Goal: Use online tool/utility: Utilize a website feature to perform a specific function

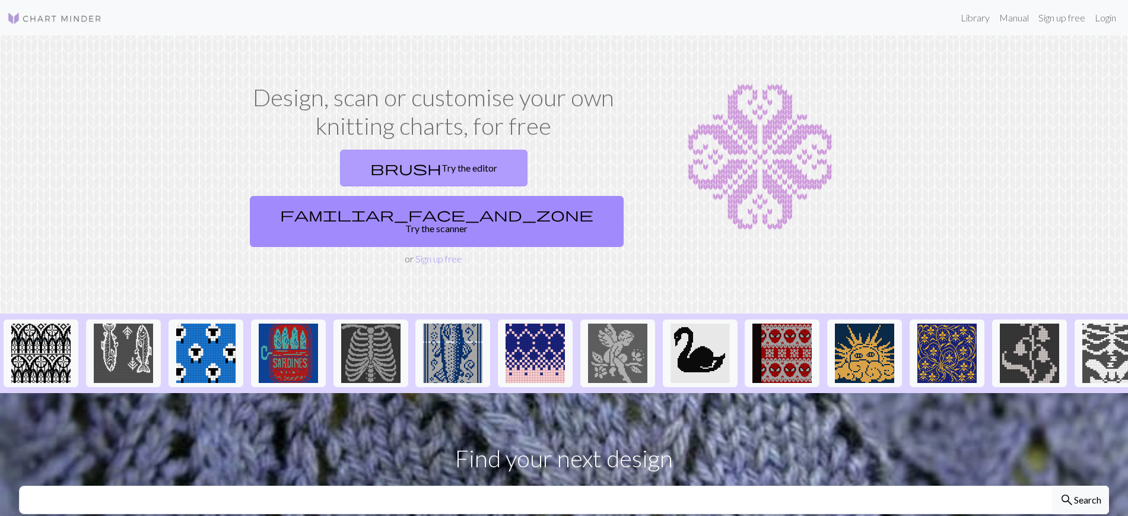
drag, startPoint x: 350, startPoint y: 169, endPoint x: 386, endPoint y: 169, distance: 36.2
click at [350, 169] on link "brush Try the editor" at bounding box center [434, 168] width 188 height 37
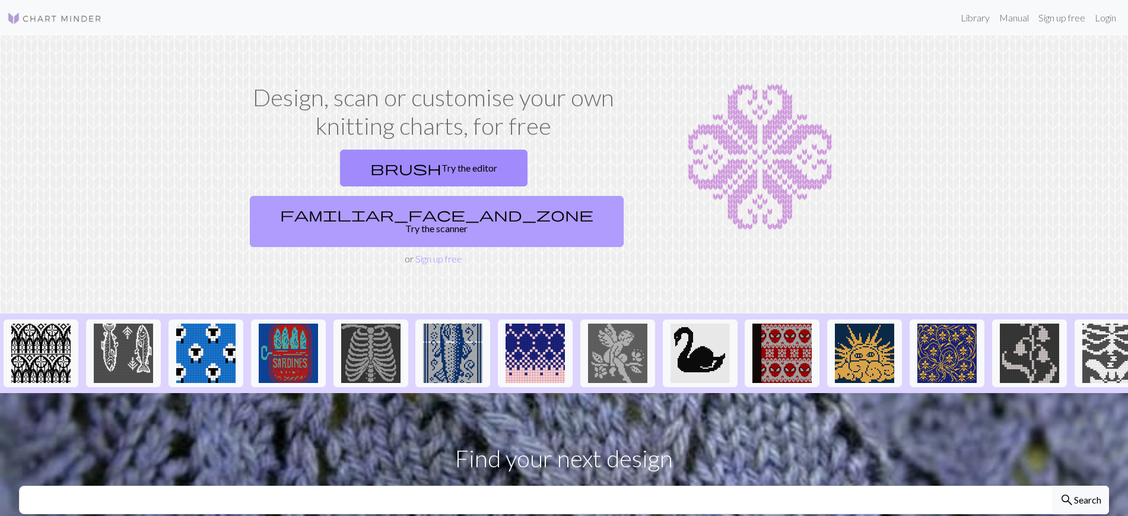
click at [541, 196] on link "familiar_face_and_zone Try the scanner" at bounding box center [437, 221] width 374 height 51
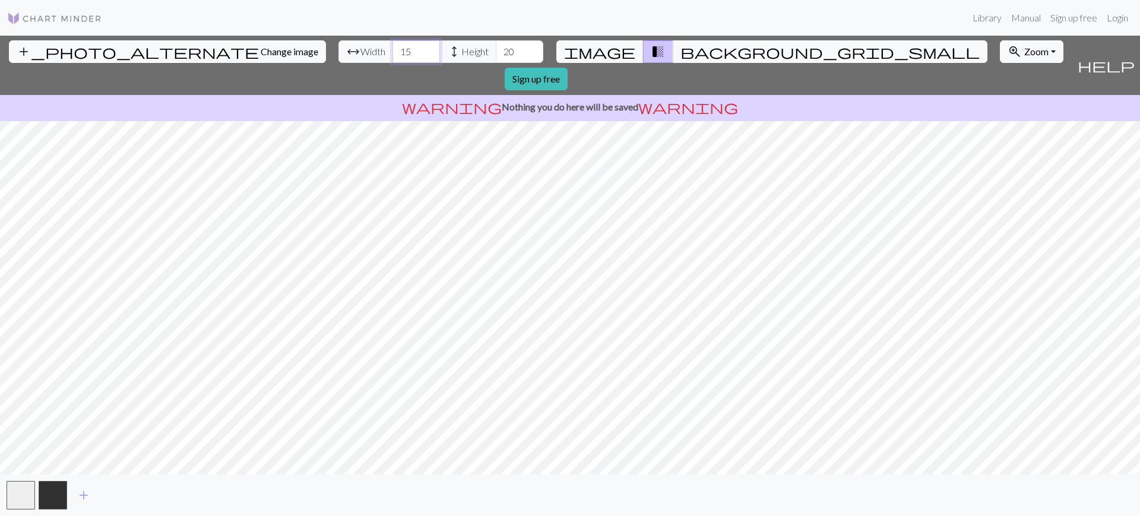
click at [392, 50] on input "15" at bounding box center [415, 51] width 47 height 23
click at [392, 50] on input "16" at bounding box center [415, 51] width 47 height 23
click at [392, 50] on input "18" at bounding box center [415, 51] width 47 height 23
click at [392, 50] on input "19" at bounding box center [415, 51] width 47 height 23
click at [392, 50] on input "20" at bounding box center [415, 51] width 47 height 23
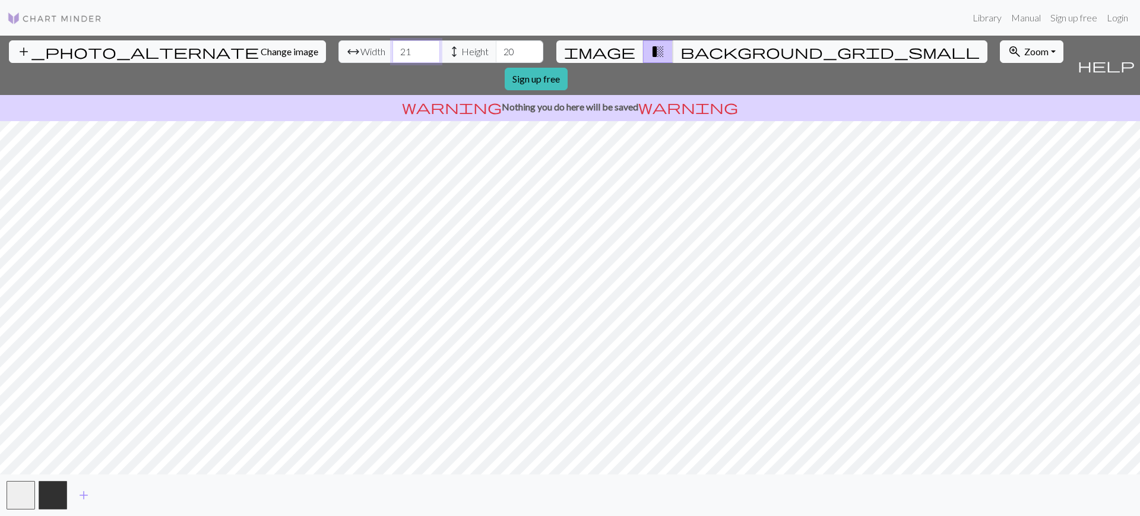
click at [392, 50] on input "21" at bounding box center [415, 51] width 47 height 23
click at [392, 50] on input "22" at bounding box center [415, 51] width 47 height 23
click at [392, 51] on input "23" at bounding box center [415, 51] width 47 height 23
click at [392, 51] on input "22" at bounding box center [415, 51] width 47 height 23
click at [392, 51] on input "21" at bounding box center [415, 51] width 47 height 23
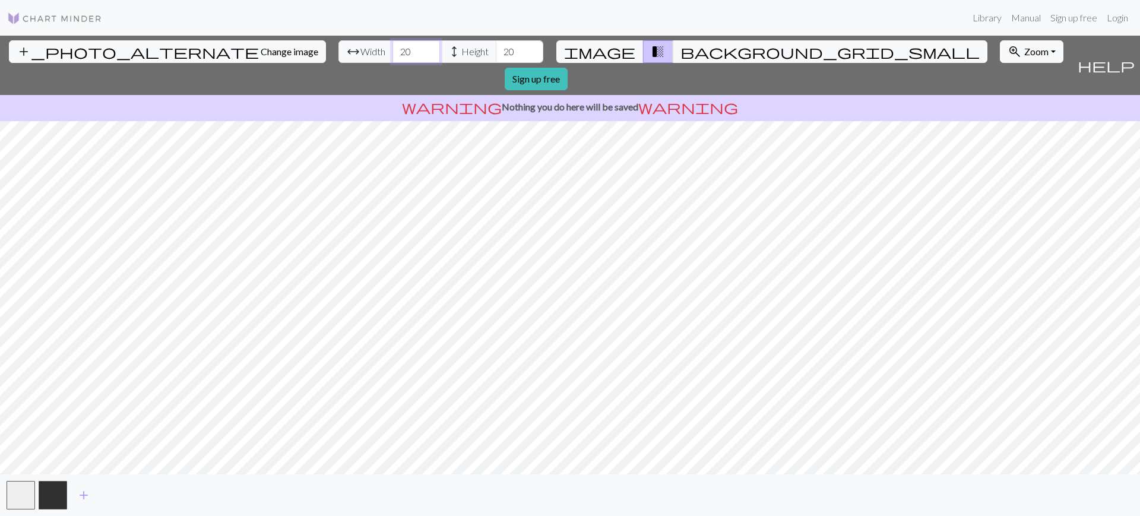
click at [392, 51] on input "20" at bounding box center [415, 51] width 47 height 23
click at [392, 51] on input "19" at bounding box center [415, 51] width 47 height 23
click at [392, 51] on input "18" at bounding box center [415, 51] width 47 height 23
click at [392, 51] on input "17" at bounding box center [415, 51] width 47 height 23
click at [392, 55] on input "16" at bounding box center [415, 51] width 47 height 23
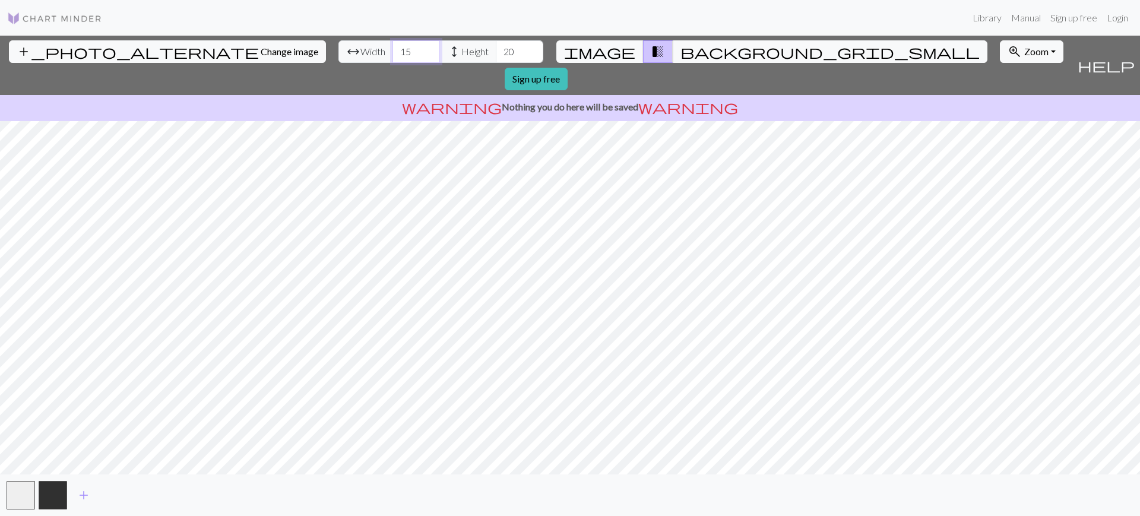
click at [392, 55] on input "15" at bounding box center [415, 51] width 47 height 23
click at [392, 56] on input "14" at bounding box center [415, 51] width 47 height 23
click at [392, 56] on input "13" at bounding box center [415, 51] width 47 height 23
click at [392, 47] on input "14" at bounding box center [415, 51] width 47 height 23
click at [392, 47] on input "15" at bounding box center [415, 51] width 47 height 23
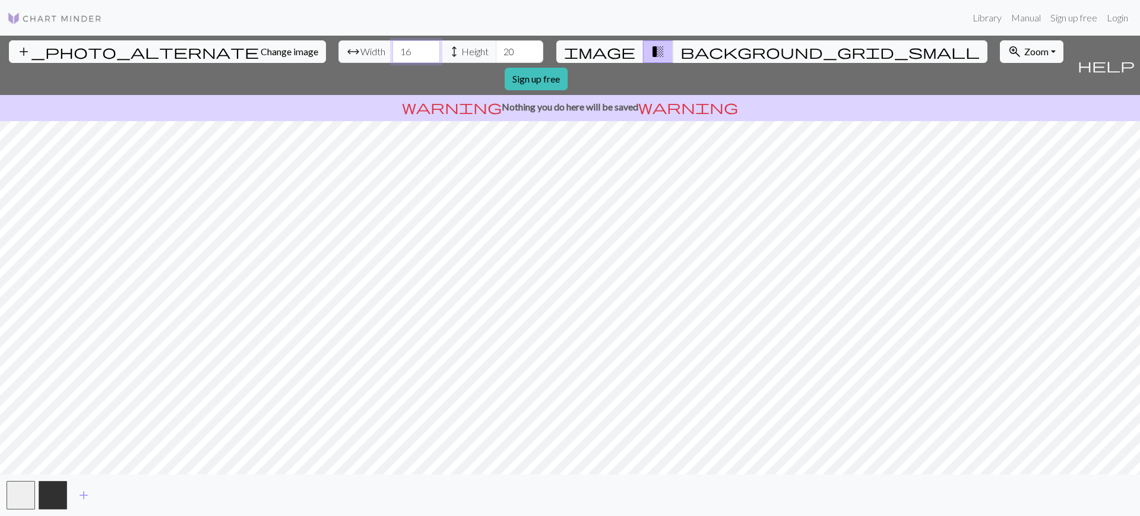
click at [392, 47] on input "16" at bounding box center [415, 51] width 47 height 23
click at [392, 47] on input "17" at bounding box center [415, 51] width 47 height 23
click at [392, 47] on input "20" at bounding box center [415, 51] width 47 height 23
click at [392, 47] on input "21" at bounding box center [415, 51] width 47 height 23
click at [392, 47] on input "22" at bounding box center [415, 51] width 47 height 23
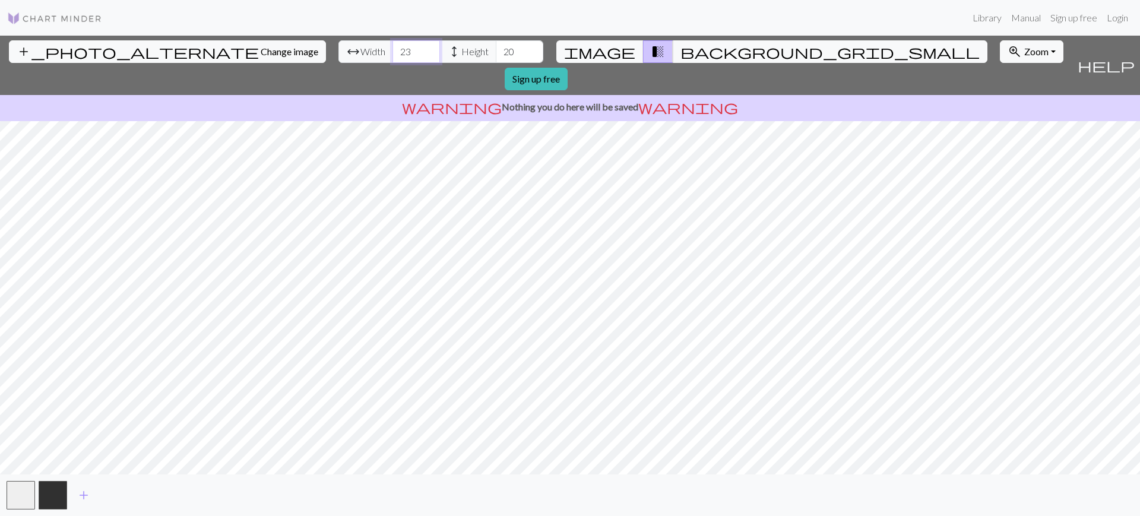
click at [392, 47] on input "23" at bounding box center [415, 51] width 47 height 23
click at [392, 47] on input "36" at bounding box center [415, 51] width 47 height 23
click at [392, 55] on input "35" at bounding box center [415, 51] width 47 height 23
click at [392, 55] on input "34" at bounding box center [415, 51] width 47 height 23
click at [392, 55] on input "33" at bounding box center [415, 51] width 47 height 23
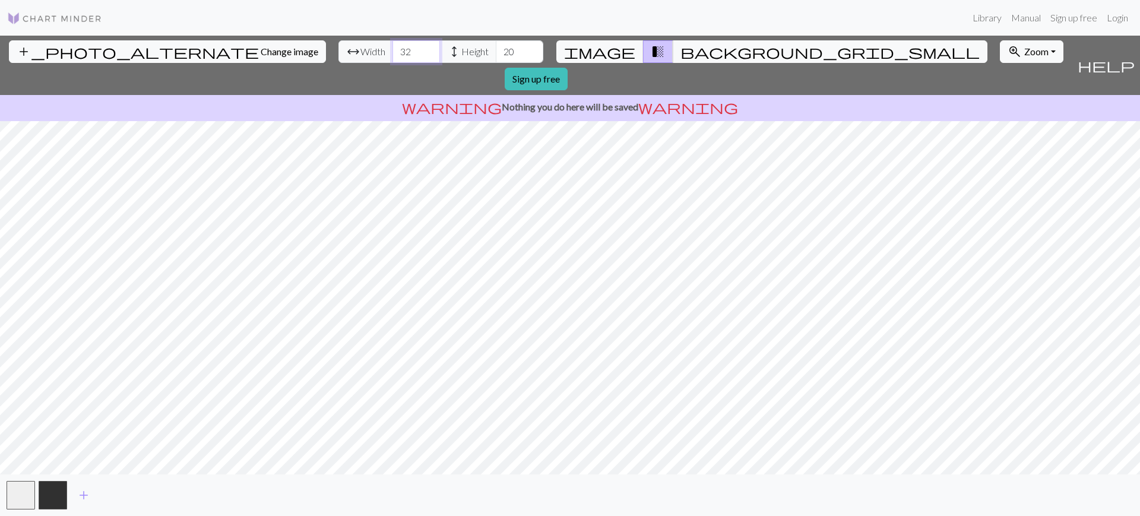
type input "32"
click at [392, 55] on input "32" at bounding box center [415, 51] width 47 height 23
click at [447, 47] on span "height" at bounding box center [454, 51] width 14 height 17
click at [496, 46] on input "21" at bounding box center [519, 51] width 47 height 23
click at [496, 46] on input "22" at bounding box center [519, 51] width 47 height 23
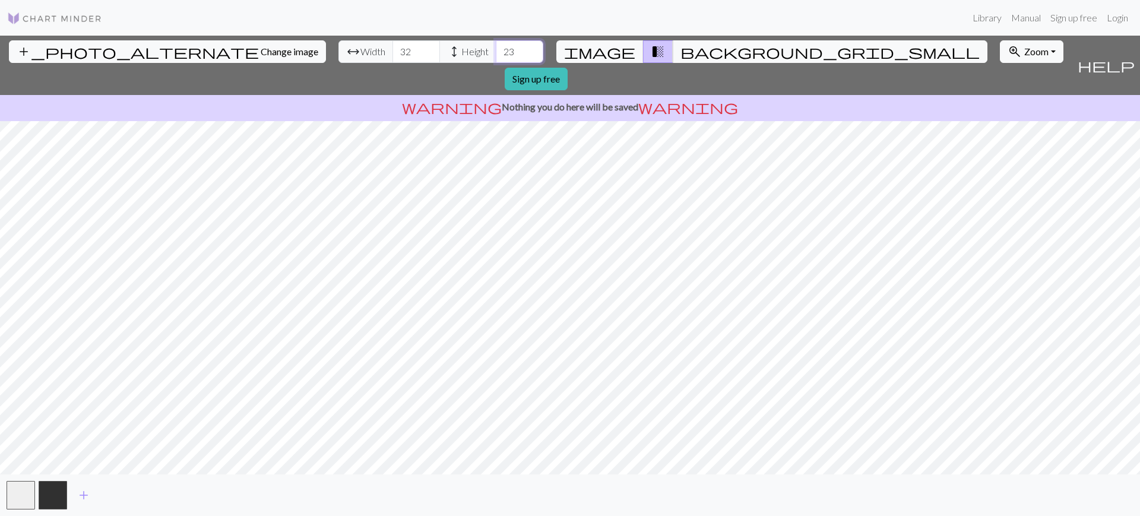
click at [496, 46] on input "23" at bounding box center [519, 51] width 47 height 23
click at [496, 46] on input "24" at bounding box center [519, 51] width 47 height 23
click at [496, 46] on input "26" at bounding box center [519, 51] width 47 height 23
click at [496, 46] on input "27" at bounding box center [519, 51] width 47 height 23
click at [496, 46] on input "28" at bounding box center [519, 51] width 47 height 23
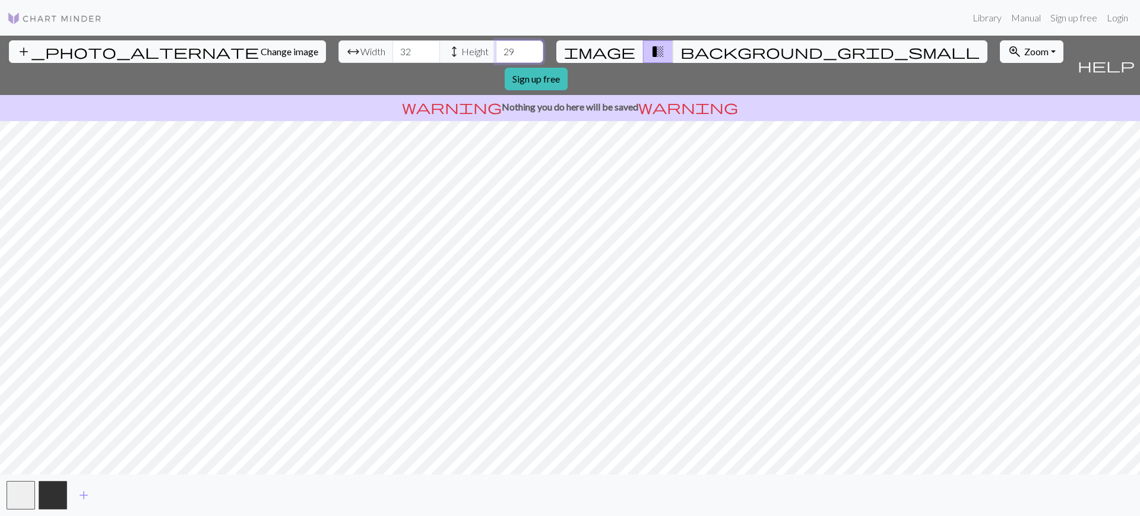
click at [496, 46] on input "29" at bounding box center [519, 51] width 47 height 23
click at [496, 46] on input "30" at bounding box center [519, 51] width 47 height 23
click at [496, 46] on input "31" at bounding box center [519, 51] width 47 height 23
click at [496, 46] on input "32" at bounding box center [519, 51] width 47 height 23
click at [496, 53] on input "31" at bounding box center [519, 51] width 47 height 23
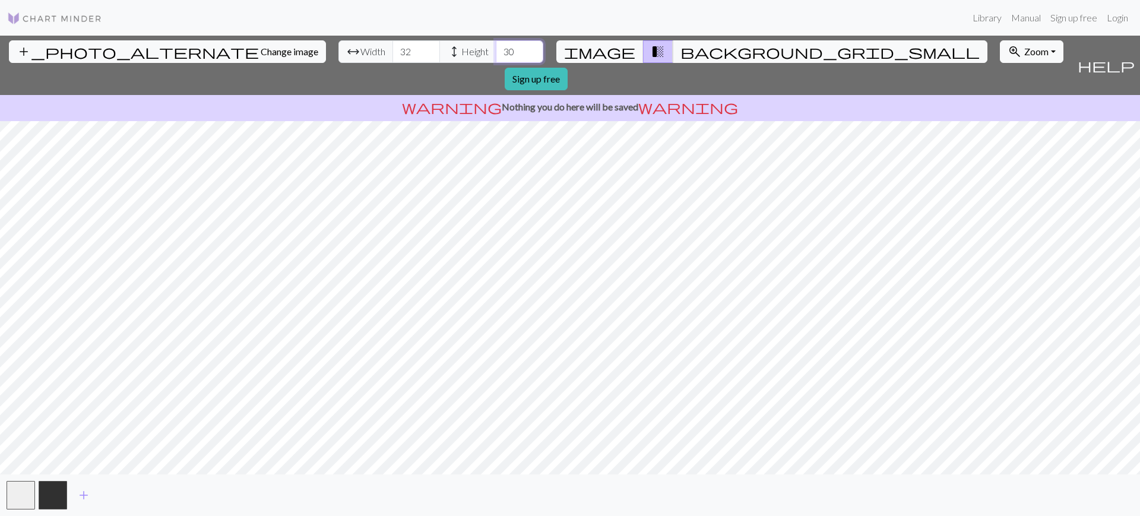
type input "30"
click at [496, 53] on input "30" at bounding box center [519, 51] width 47 height 23
click at [612, 51] on span "image" at bounding box center [599, 51] width 71 height 17
click at [651, 55] on span "transition_fade" at bounding box center [658, 51] width 14 height 17
drag, startPoint x: 329, startPoint y: 33, endPoint x: 615, endPoint y: 52, distance: 286.1
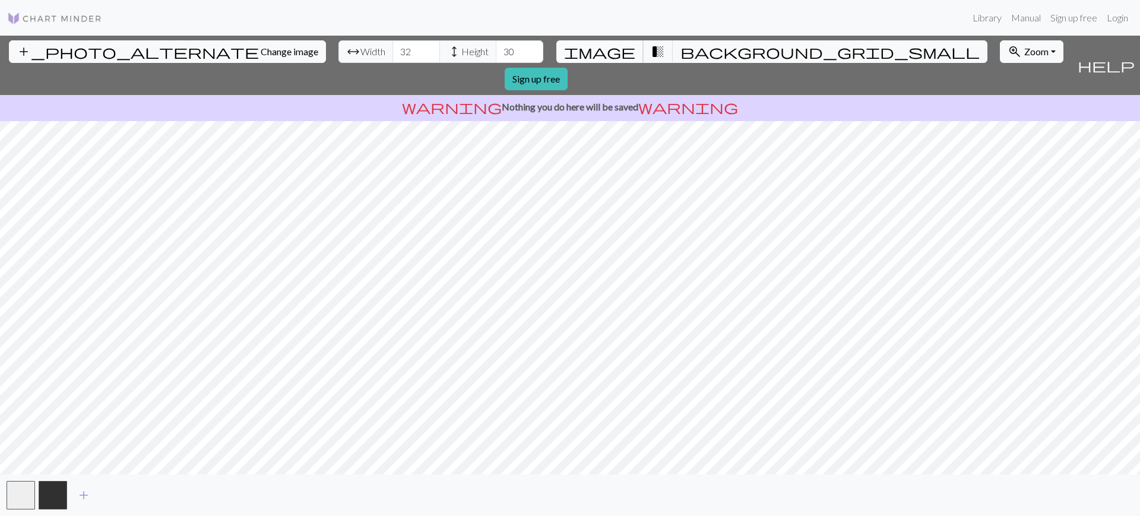
click at [615, 52] on span "image" at bounding box center [599, 51] width 71 height 17
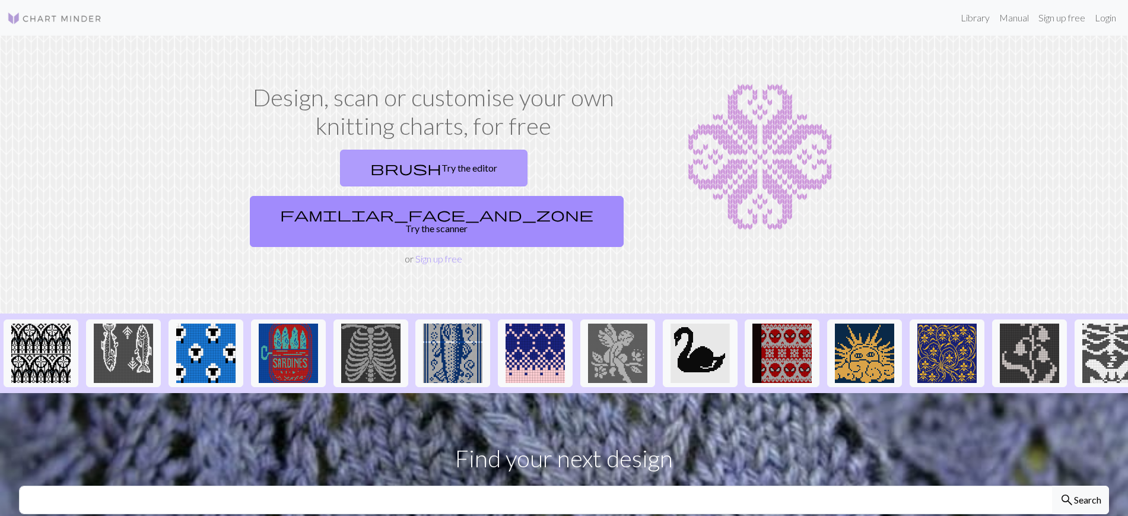
click at [373, 166] on link "brush Try the editor" at bounding box center [434, 168] width 188 height 37
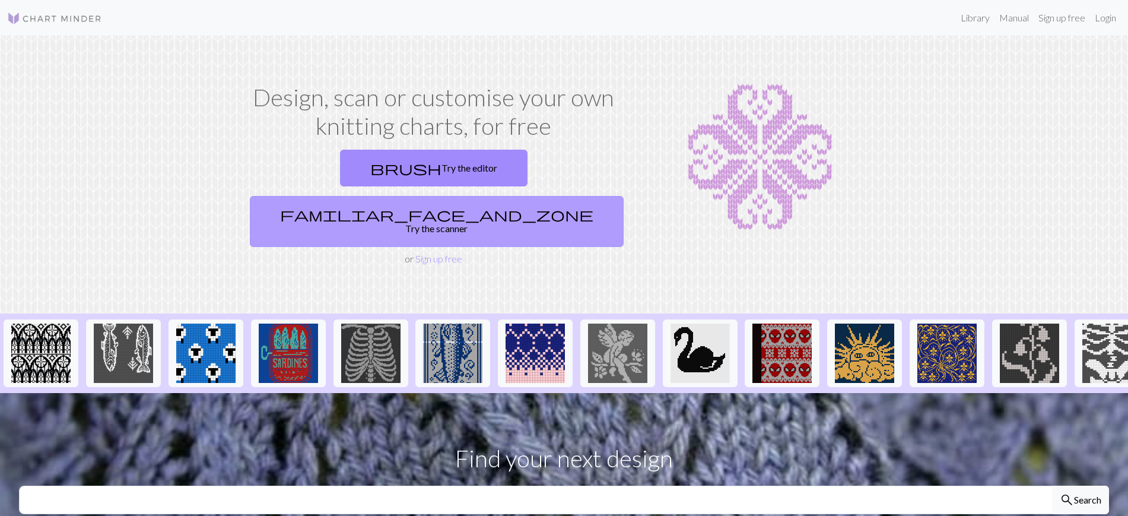
click at [555, 196] on link "familiar_face_and_zone Try the scanner" at bounding box center [437, 221] width 374 height 51
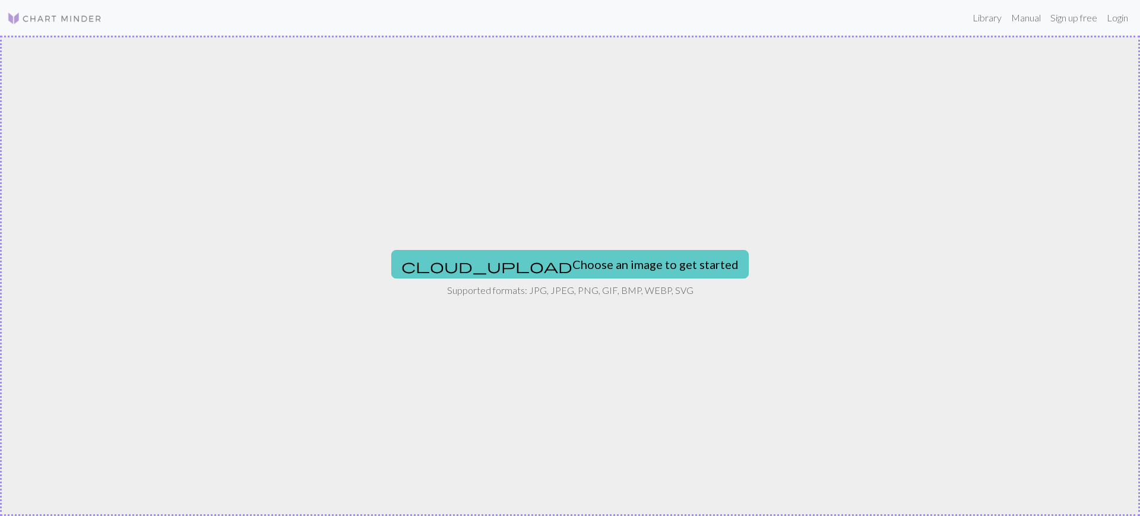
click at [576, 265] on button "cloud_upload Choose an image to get started" at bounding box center [569, 264] width 357 height 28
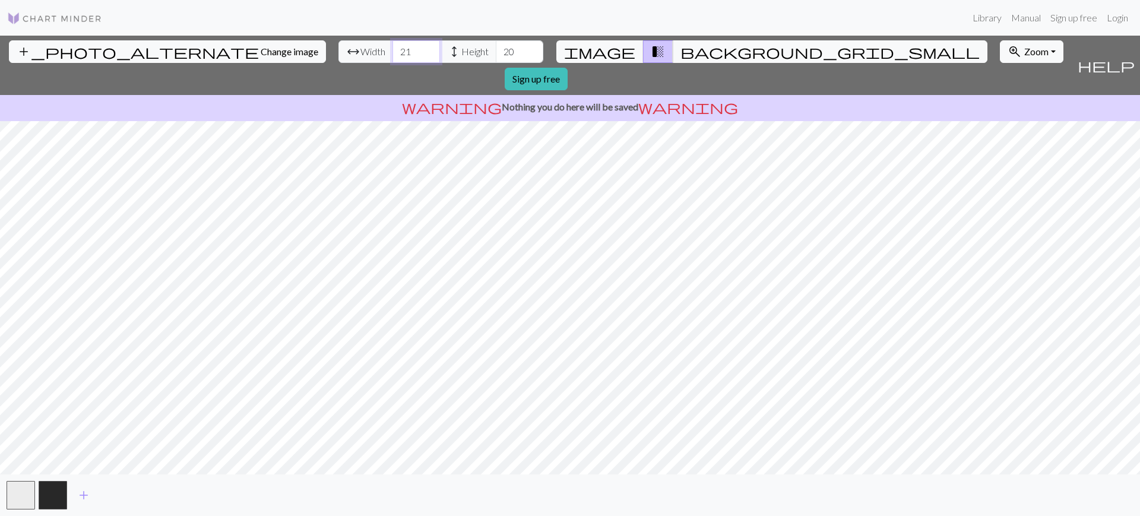
click at [392, 46] on input "21" at bounding box center [415, 51] width 47 height 23
click at [392, 46] on input "22" at bounding box center [415, 51] width 47 height 23
click at [392, 46] on input "23" at bounding box center [415, 51] width 47 height 23
click at [392, 46] on input "24" at bounding box center [415, 51] width 47 height 23
click at [392, 46] on input "25" at bounding box center [415, 51] width 47 height 23
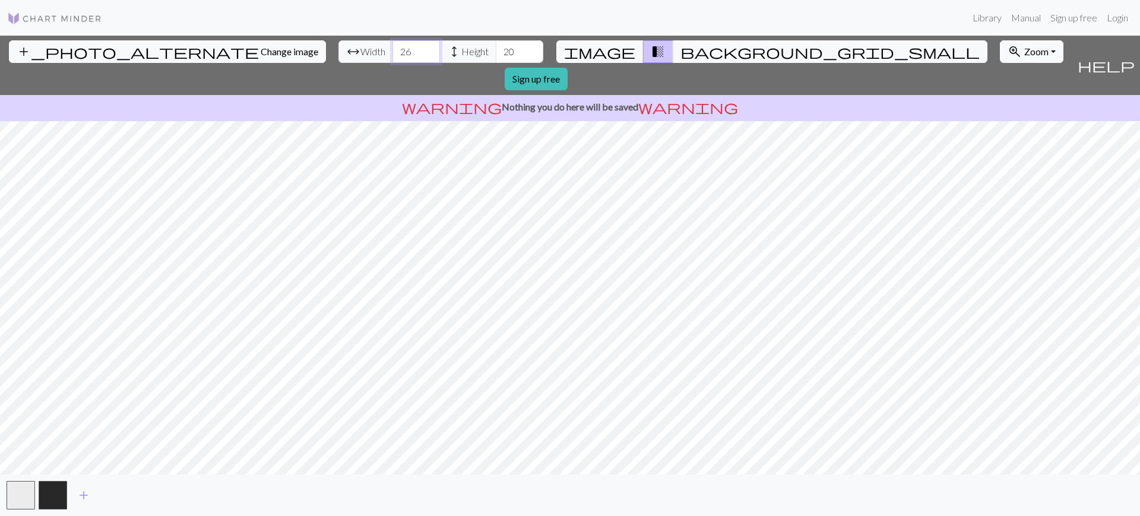
click at [392, 46] on input "26" at bounding box center [415, 51] width 47 height 23
click at [392, 46] on input "27" at bounding box center [415, 51] width 47 height 23
click at [392, 46] on input "28" at bounding box center [415, 51] width 47 height 23
click at [392, 46] on input "29" at bounding box center [415, 51] width 47 height 23
click at [392, 46] on input "30" at bounding box center [415, 51] width 47 height 23
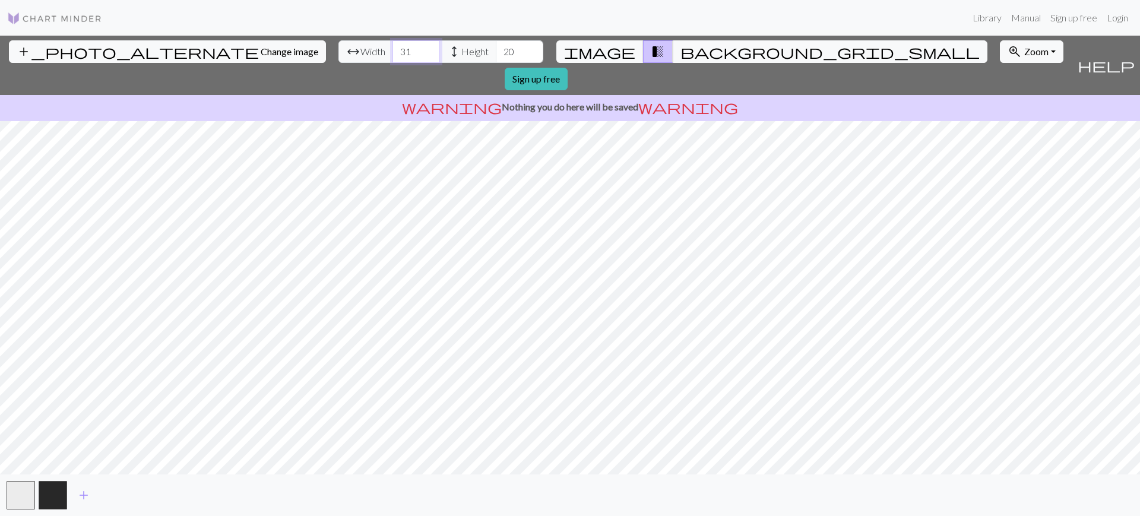
click at [392, 46] on input "31" at bounding box center [415, 51] width 47 height 23
type input "32"
click at [392, 45] on input "32" at bounding box center [415, 51] width 47 height 23
click at [496, 49] on input "21" at bounding box center [519, 51] width 47 height 23
click at [496, 49] on input "22" at bounding box center [519, 51] width 47 height 23
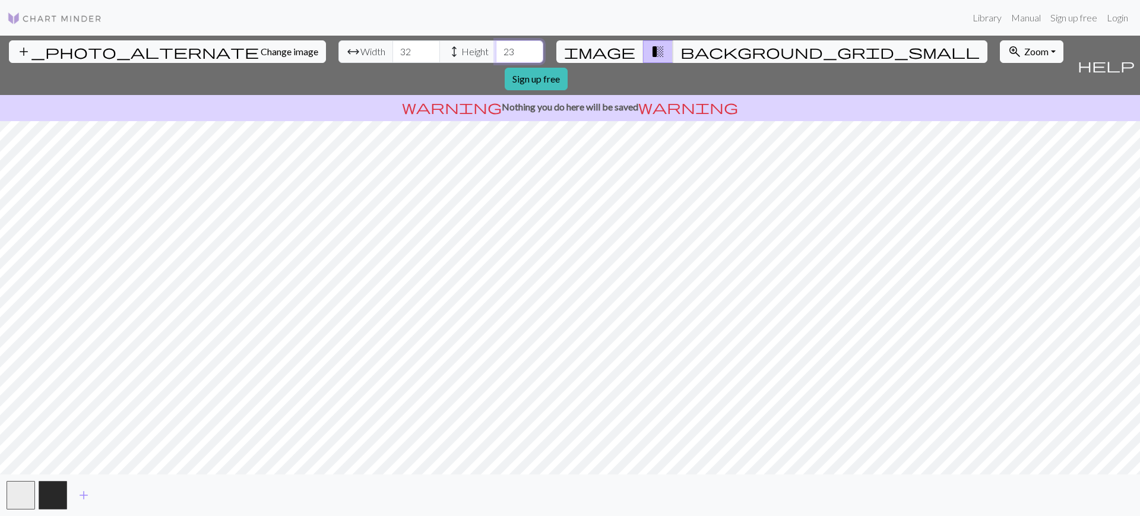
click at [496, 49] on input "23" at bounding box center [519, 51] width 47 height 23
click at [496, 49] on input "24" at bounding box center [519, 51] width 47 height 23
click at [496, 49] on input "25" at bounding box center [519, 51] width 47 height 23
click at [496, 49] on input "26" at bounding box center [519, 51] width 47 height 23
click at [496, 49] on input "27" at bounding box center [519, 51] width 47 height 23
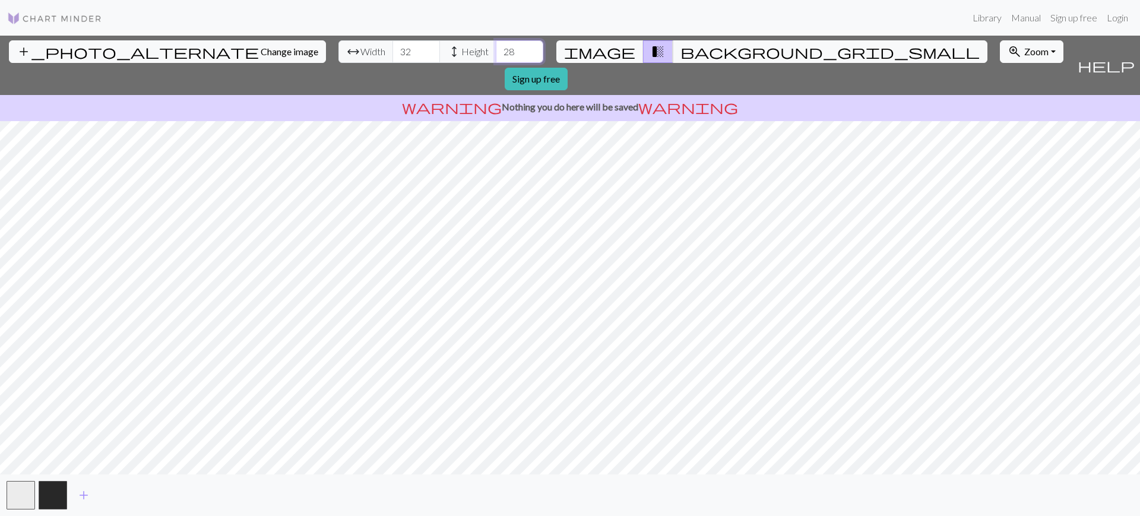
click at [496, 49] on input "28" at bounding box center [519, 51] width 47 height 23
click at [496, 49] on input "29" at bounding box center [519, 51] width 47 height 23
type input "30"
click at [496, 49] on input "30" at bounding box center [519, 51] width 47 height 23
click at [609, 49] on span "image" at bounding box center [599, 51] width 71 height 17
